Goal: Information Seeking & Learning: Find specific fact

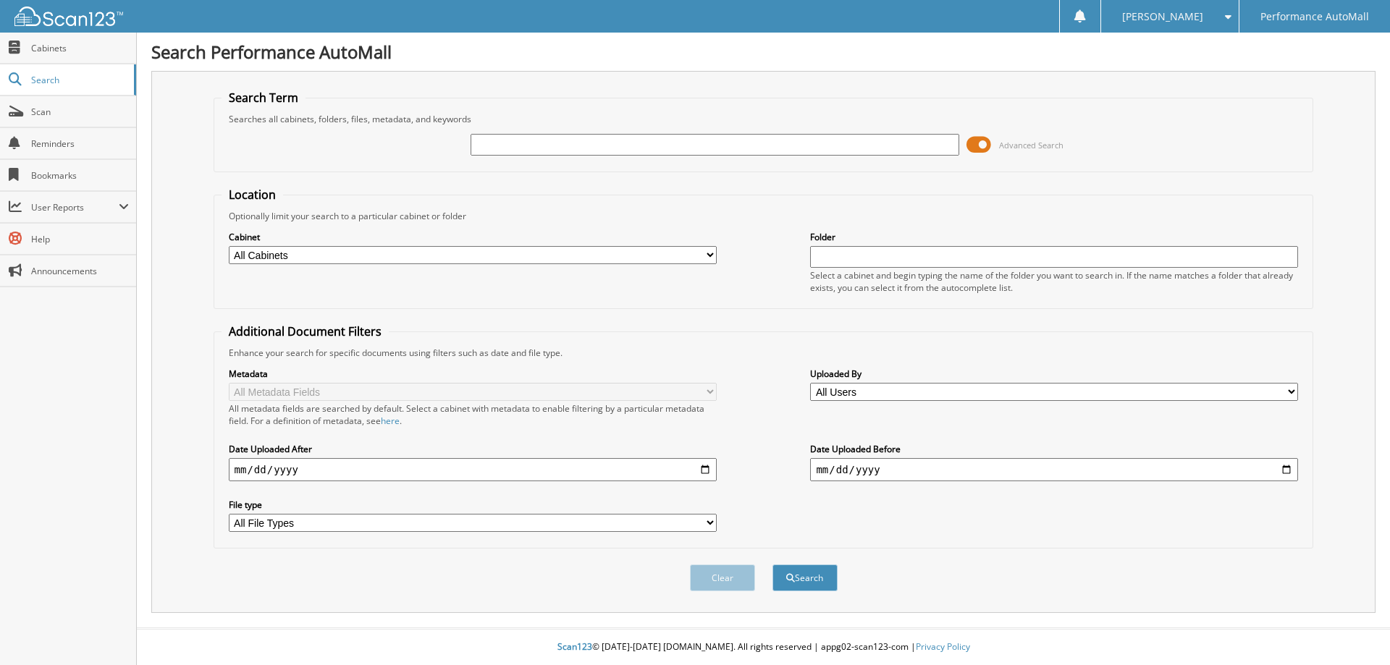
click at [849, 143] on input "text" at bounding box center [715, 145] width 488 height 22
type input "[PERSON_NAME]"
click at [772, 565] on button "Search" at bounding box center [804, 578] width 65 height 27
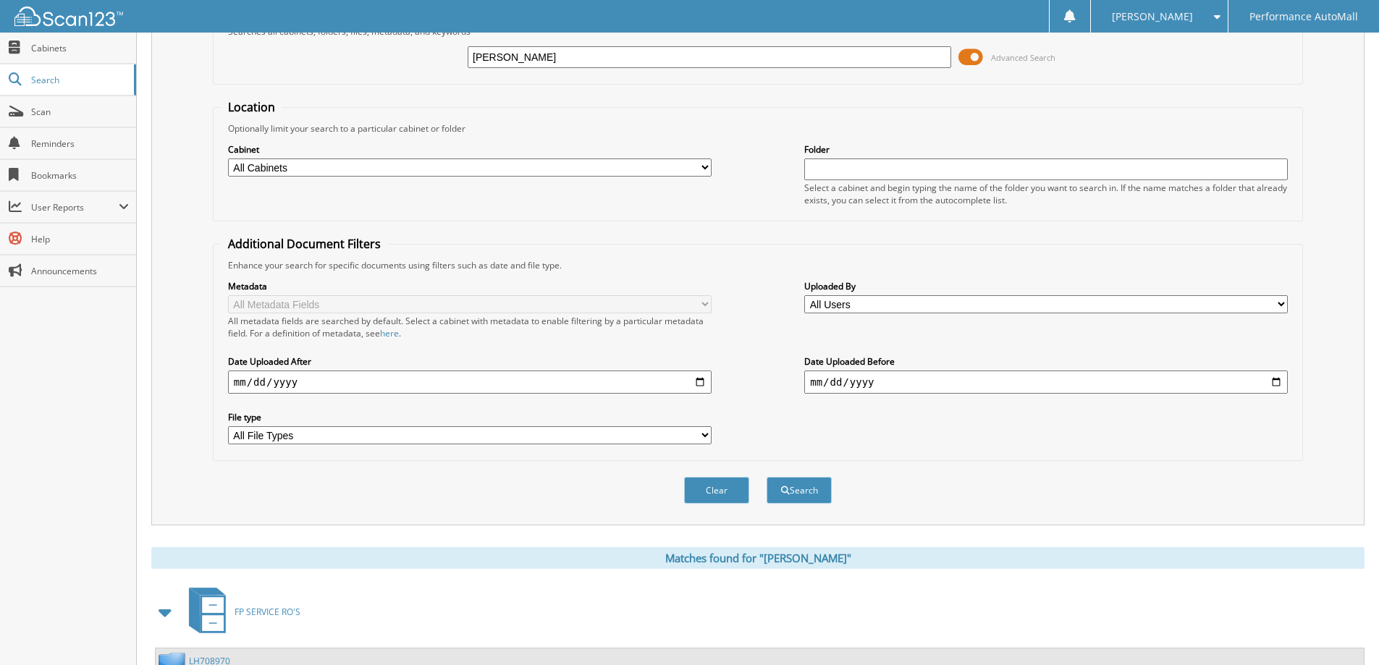
scroll to position [72, 0]
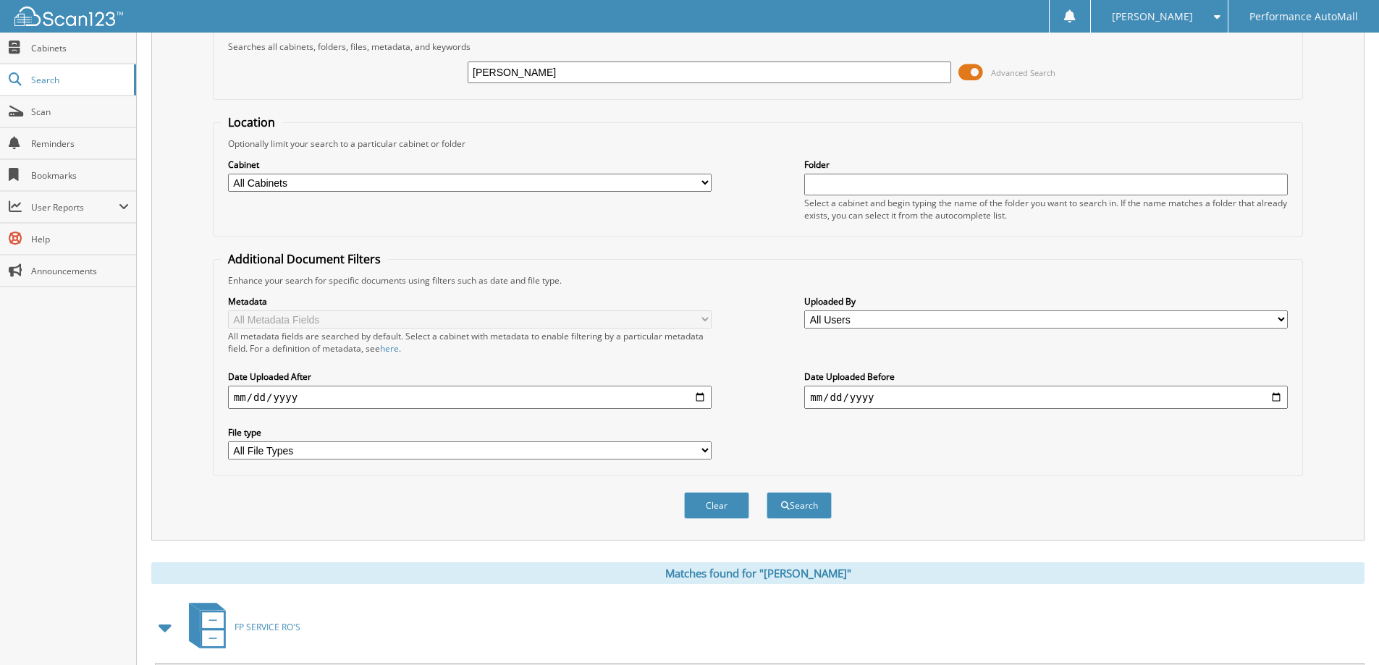
click at [636, 76] on input "[PERSON_NAME]" at bounding box center [710, 73] width 484 height 22
type input "HOLLER FORD"
click at [767, 492] on button "Search" at bounding box center [799, 505] width 65 height 27
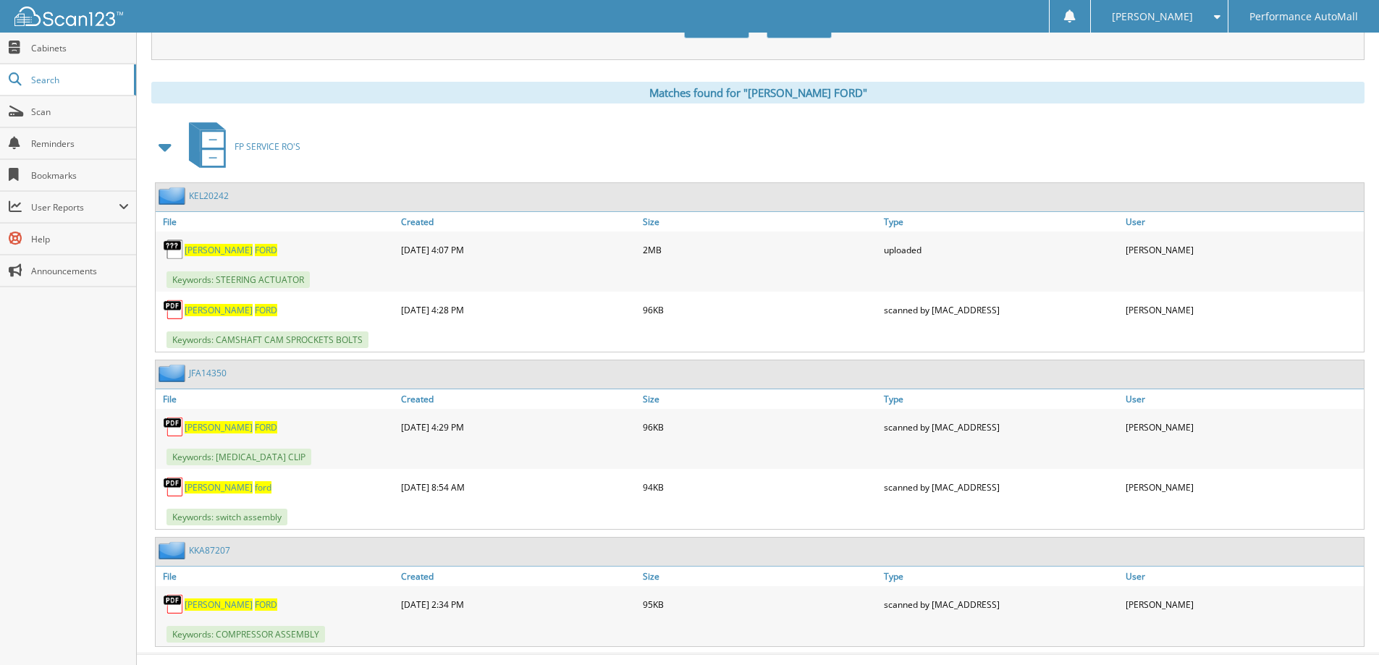
scroll to position [579, 0]
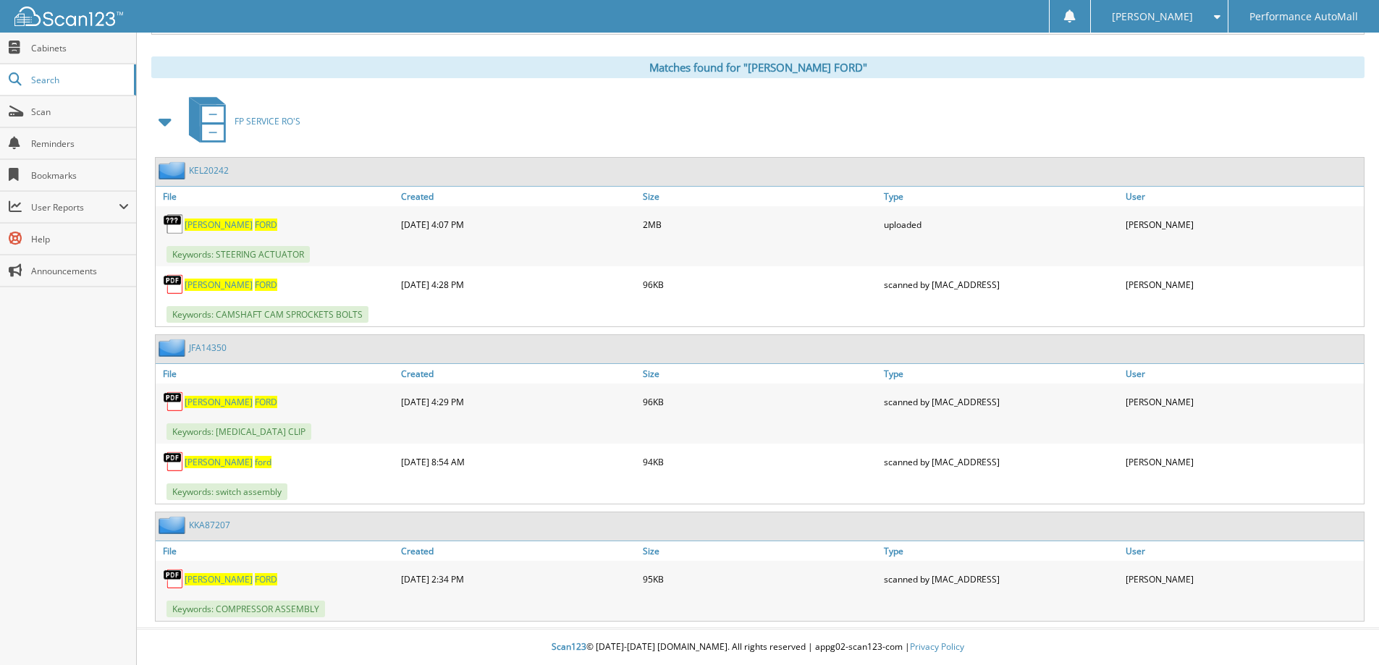
click at [198, 350] on link "JFA14350" at bounding box center [208, 348] width 38 height 12
click at [216, 526] on link "KKA87207" at bounding box center [209, 525] width 41 height 12
